Goal: Transaction & Acquisition: Purchase product/service

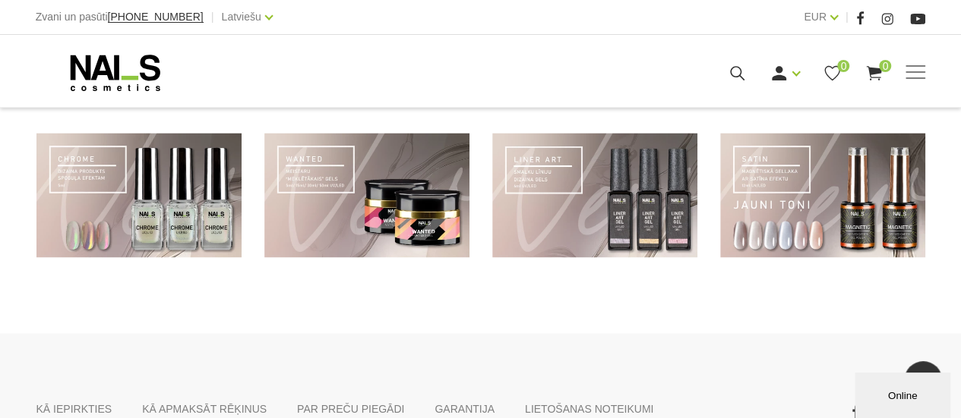
scroll to position [964, 0]
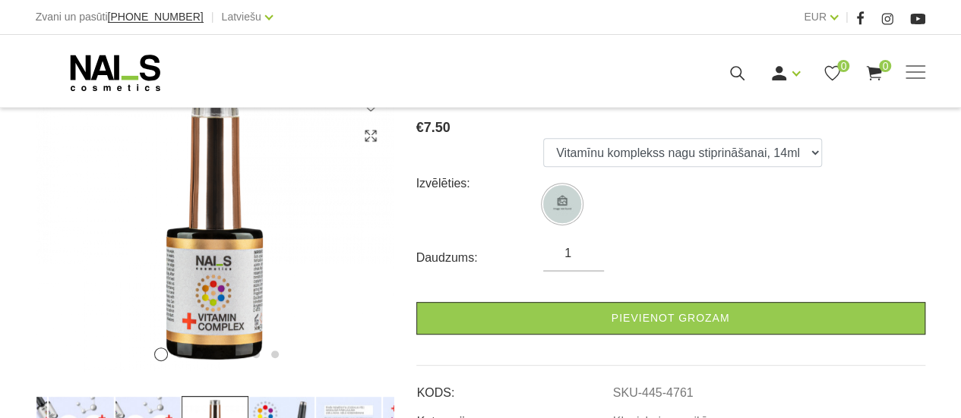
scroll to position [380, 0]
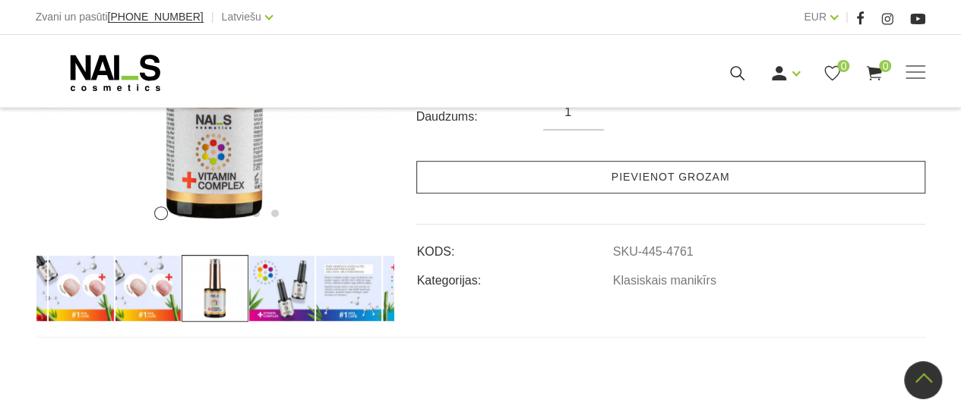
click at [665, 175] on link "Pievienot grozam" at bounding box center [670, 177] width 509 height 33
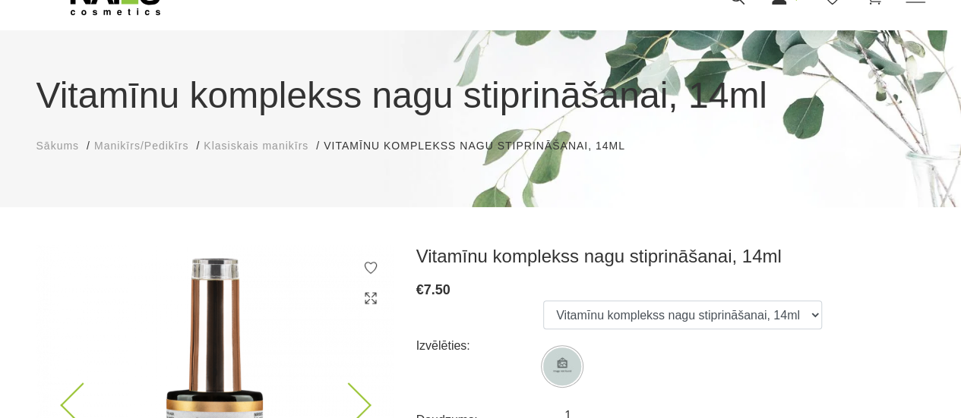
scroll to position [0, 0]
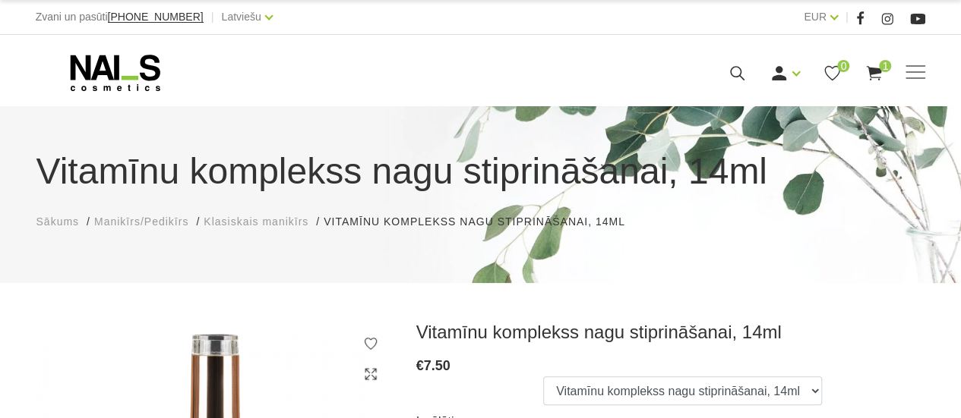
click at [108, 223] on span "Manikīrs/Pedikīrs" at bounding box center [141, 222] width 94 height 12
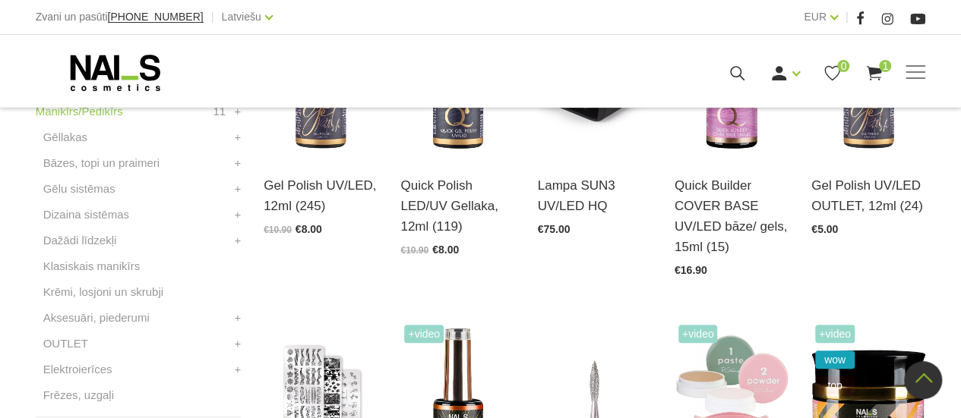
scroll to position [456, 0]
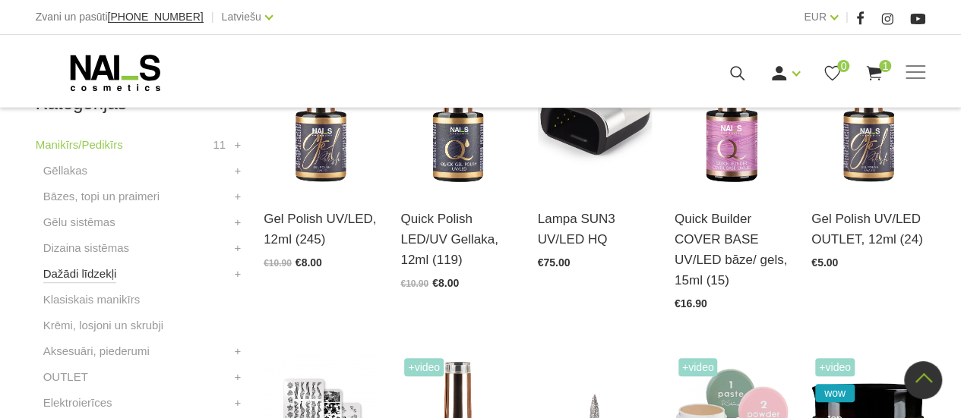
click at [86, 276] on link "Dažādi līdzekļi" at bounding box center [80, 274] width 74 height 18
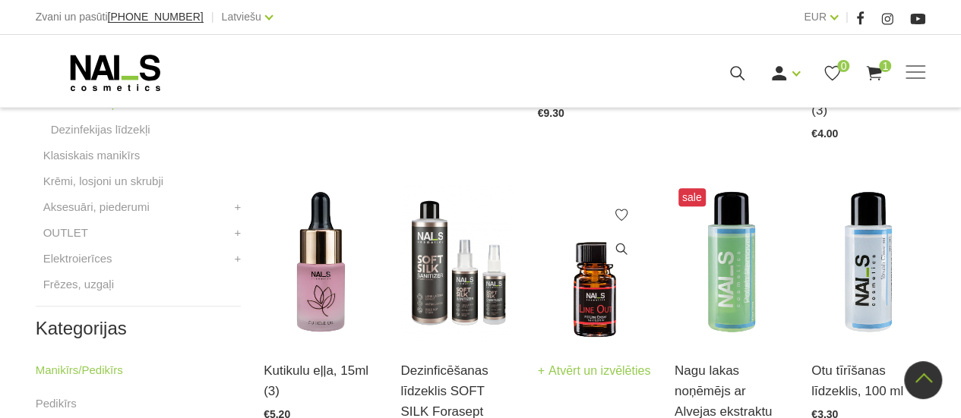
scroll to position [684, 0]
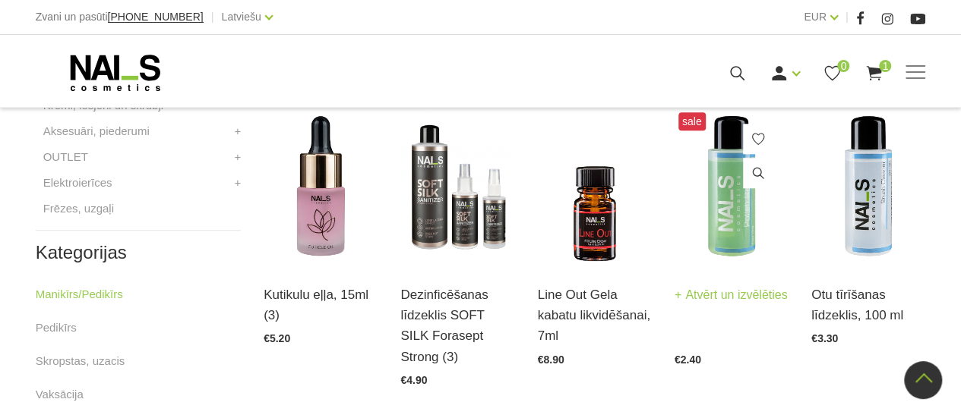
click at [724, 216] on img at bounding box center [731, 187] width 114 height 157
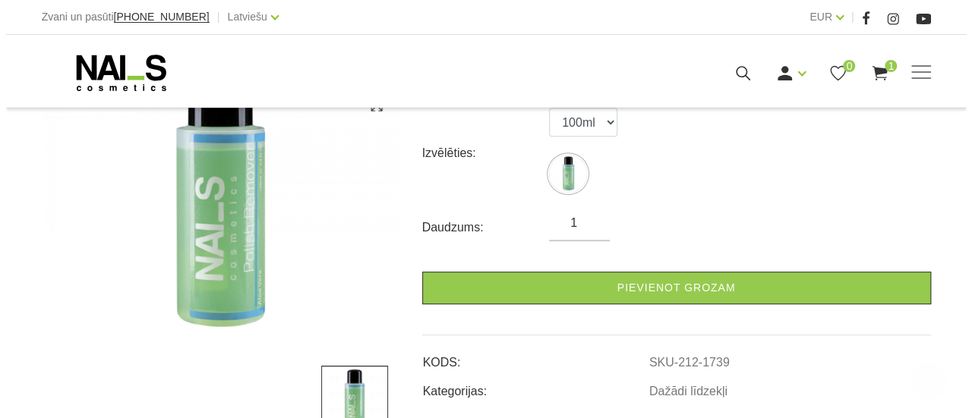
scroll to position [304, 0]
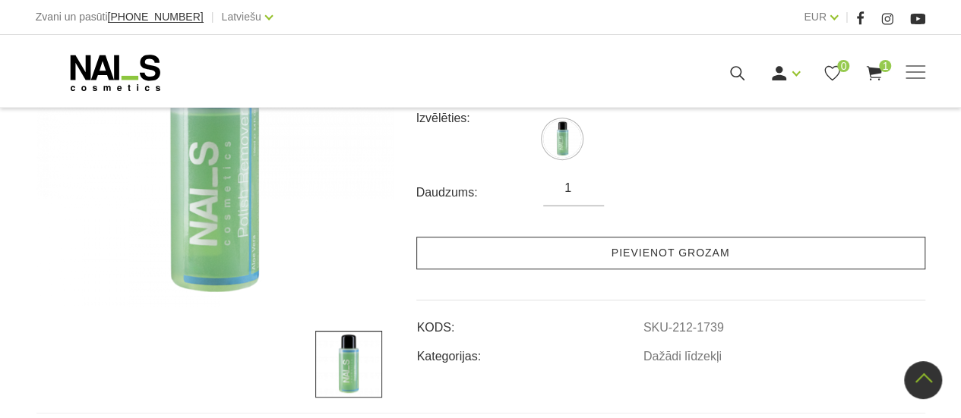
click at [673, 254] on link "Pievienot grozam" at bounding box center [670, 253] width 509 height 33
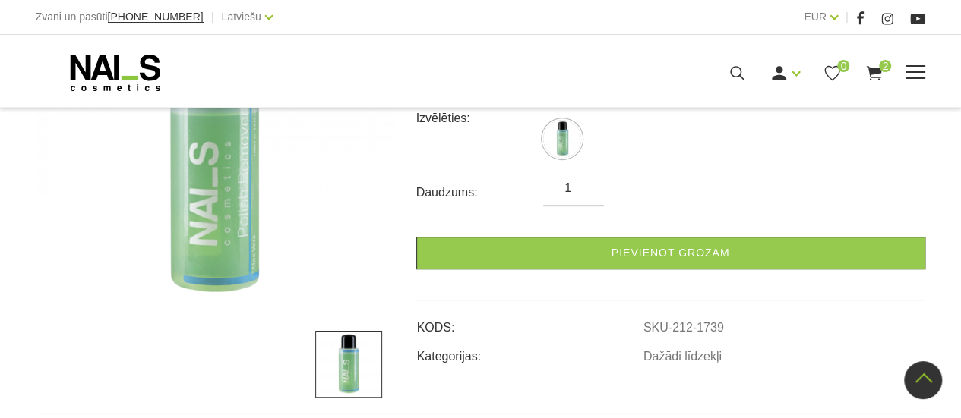
click at [872, 72] on use at bounding box center [874, 73] width 15 height 14
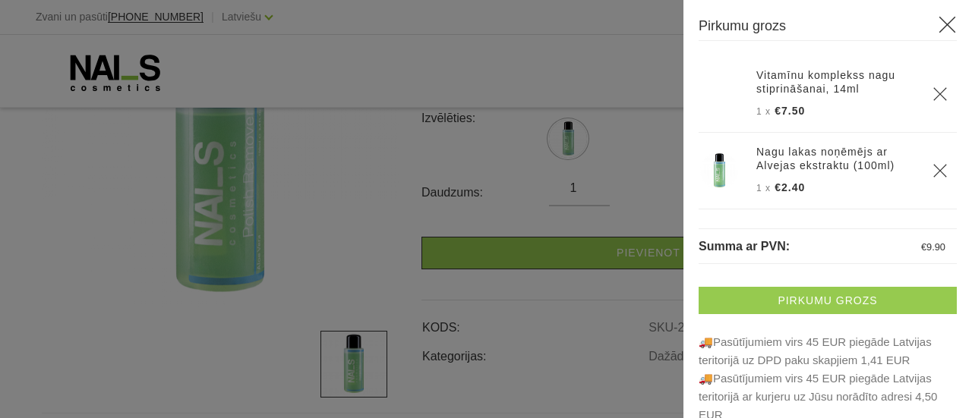
click at [829, 298] on link "Pirkumu grozs" at bounding box center [828, 300] width 258 height 27
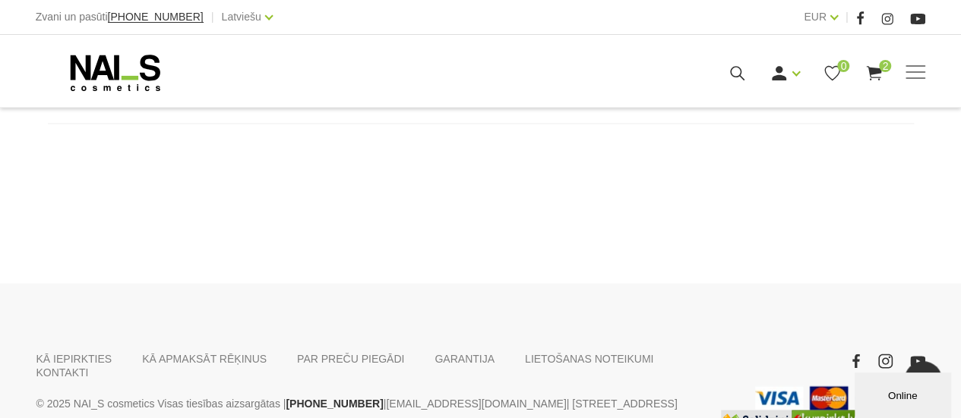
scroll to position [1232, 0]
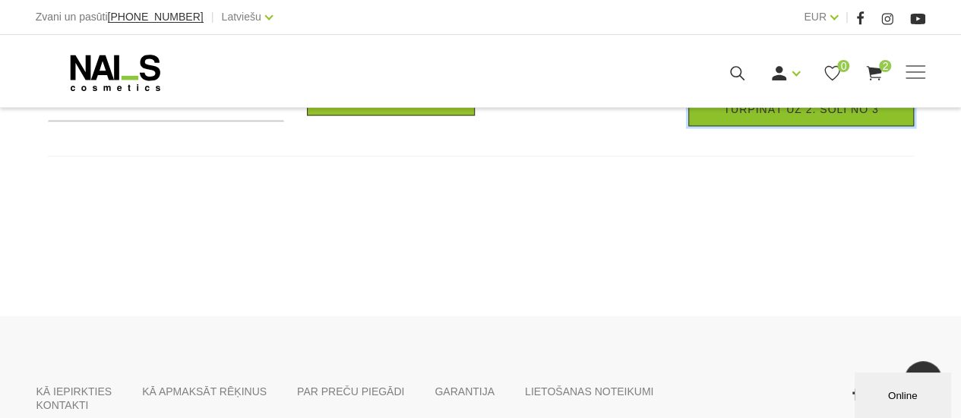
click at [776, 126] on link "Turpināt uz 2. soli no 3" at bounding box center [800, 109] width 225 height 33
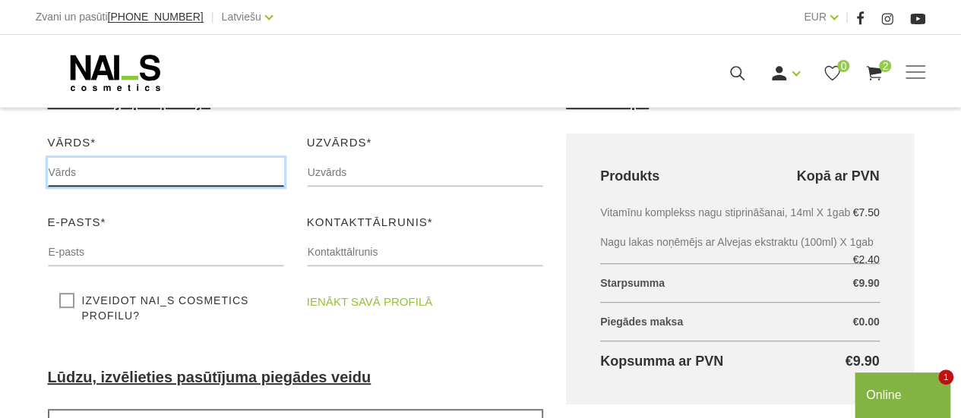
click at [102, 162] on input "text" at bounding box center [166, 172] width 236 height 29
type input "Aija"
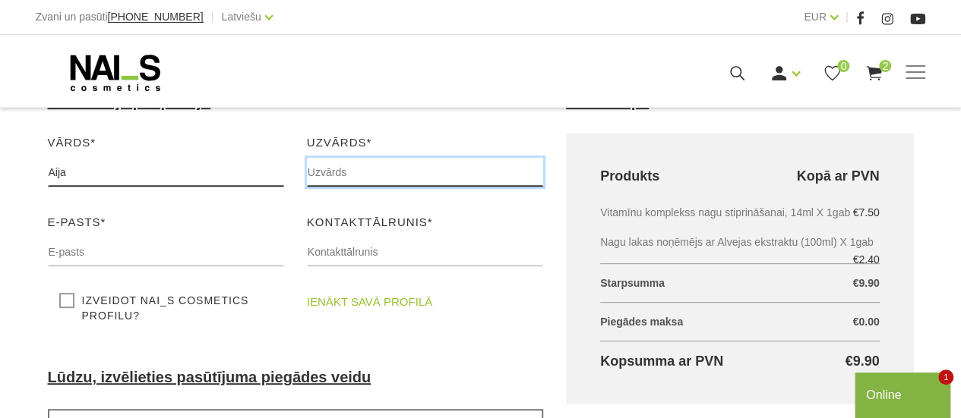
type input "Ķīķere"
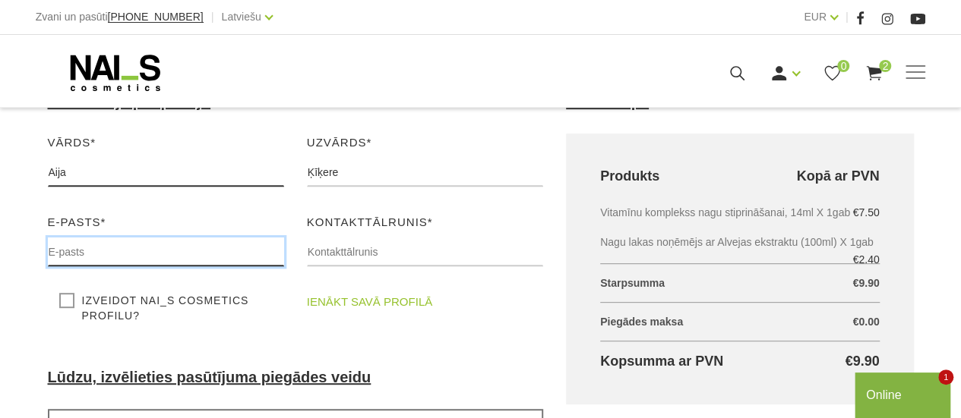
type input "[EMAIL_ADDRESS][DOMAIN_NAME]"
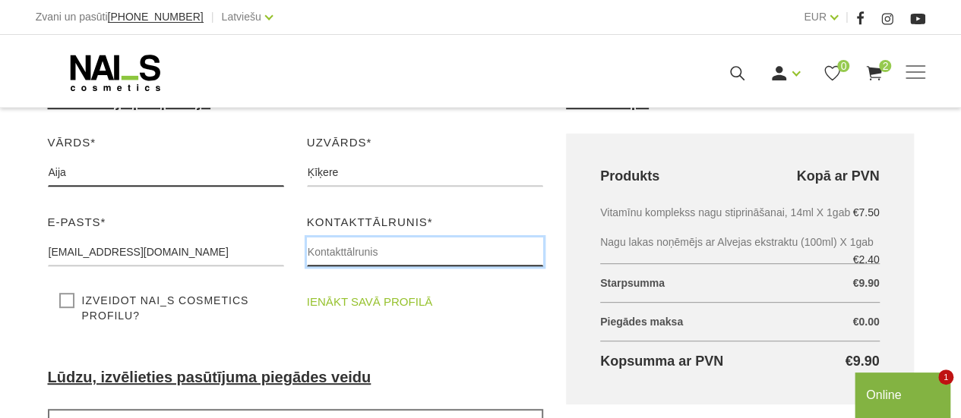
type input "26409543"
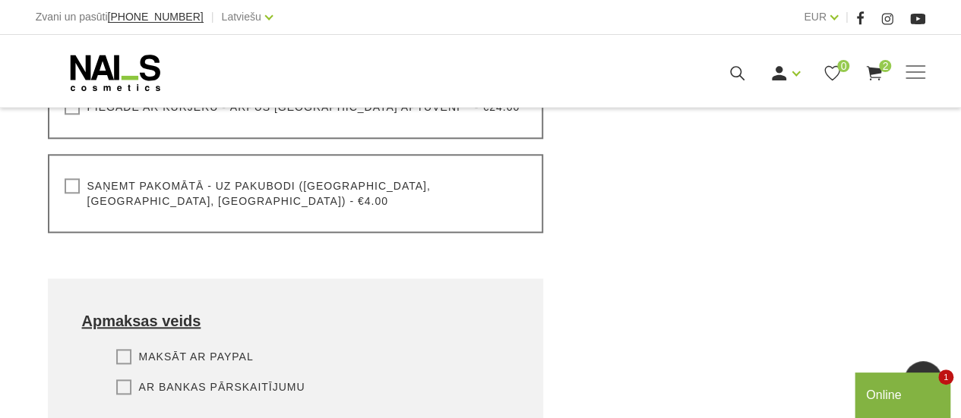
scroll to position [684, 0]
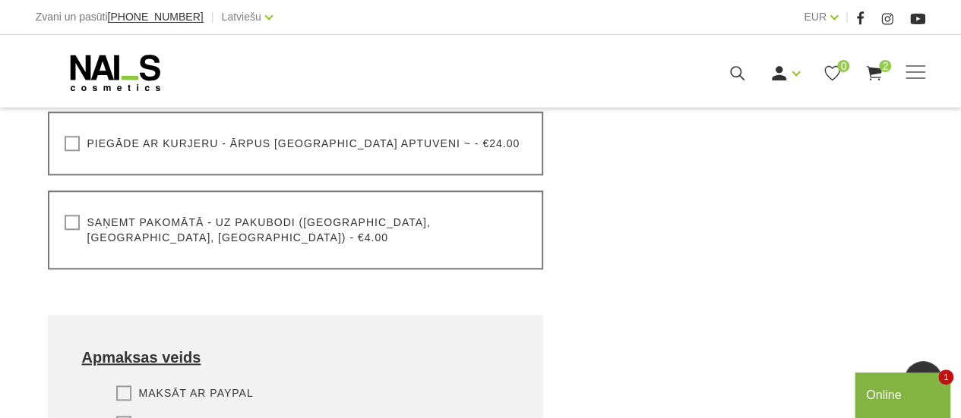
click at [67, 223] on label "Saņemt pakomātā - uz pakubodi ([GEOGRAPHIC_DATA], [GEOGRAPHIC_DATA], [GEOGRAPHI…" at bounding box center [296, 230] width 463 height 30
click at [0, 0] on input "Saņemt pakomātā - uz pakubodi ([GEOGRAPHIC_DATA], [GEOGRAPHIC_DATA], [GEOGRAPHI…" at bounding box center [0, 0] width 0 height 0
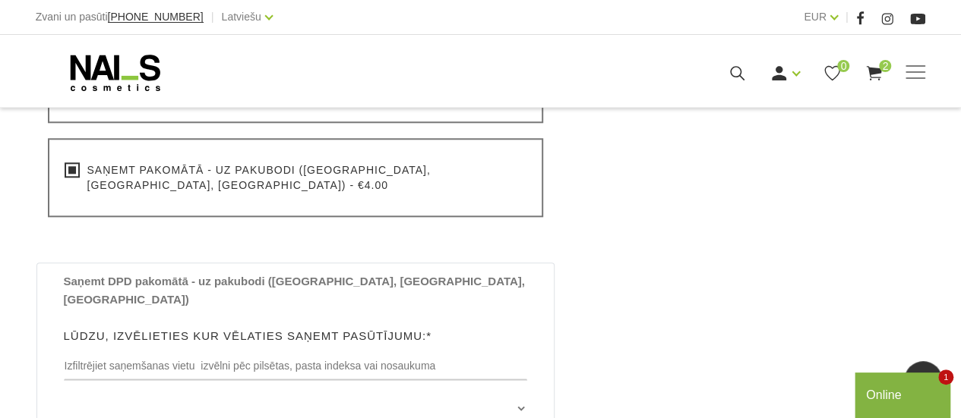
scroll to position [759, 0]
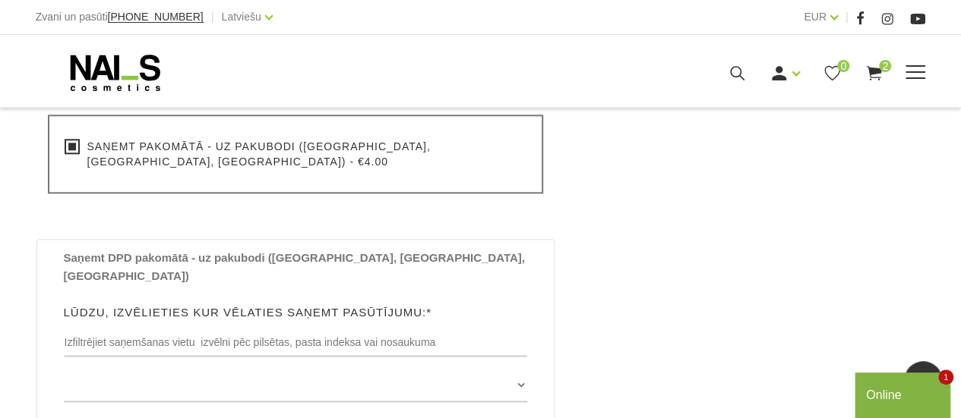
click at [873, 68] on use at bounding box center [874, 73] width 15 height 14
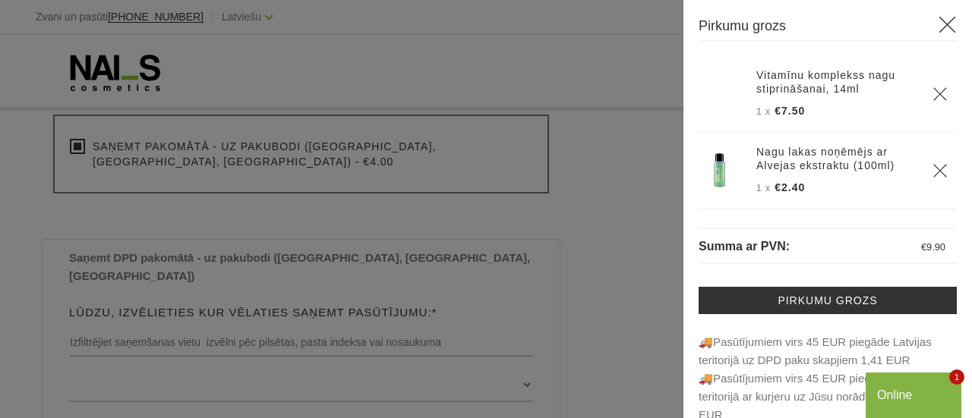
click at [933, 168] on use "Delete" at bounding box center [939, 170] width 13 height 13
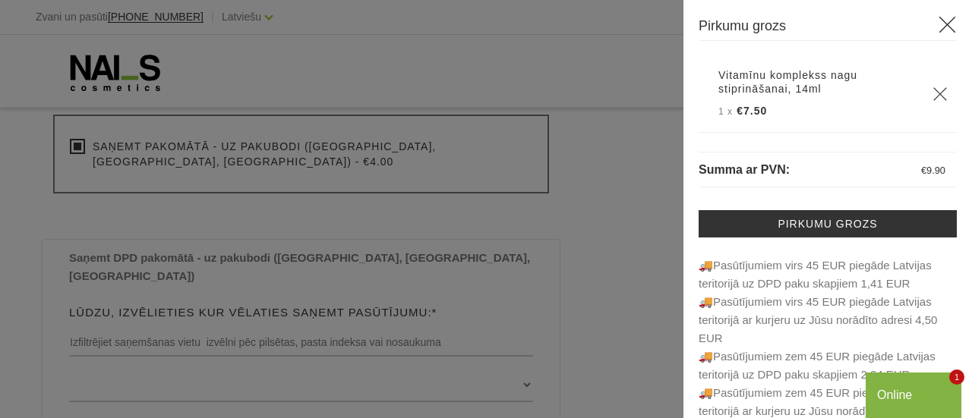
click at [933, 93] on icon "Delete" at bounding box center [940, 94] width 15 height 15
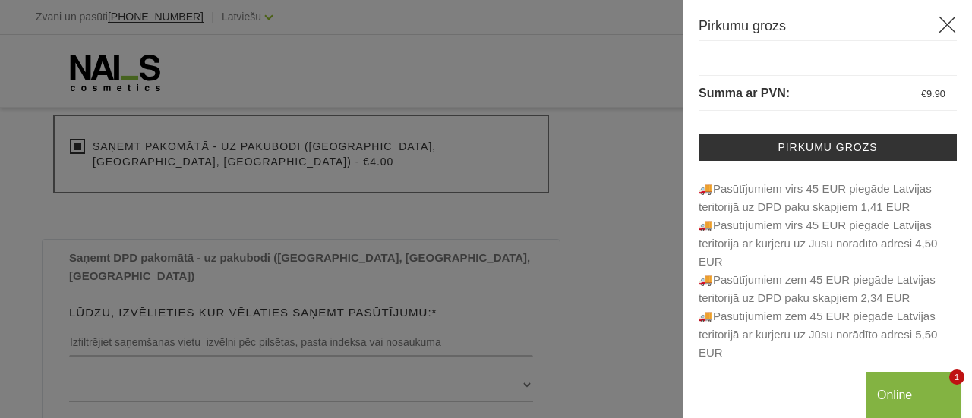
click at [949, 24] on icon at bounding box center [947, 24] width 19 height 19
